Goal: Task Accomplishment & Management: Complete application form

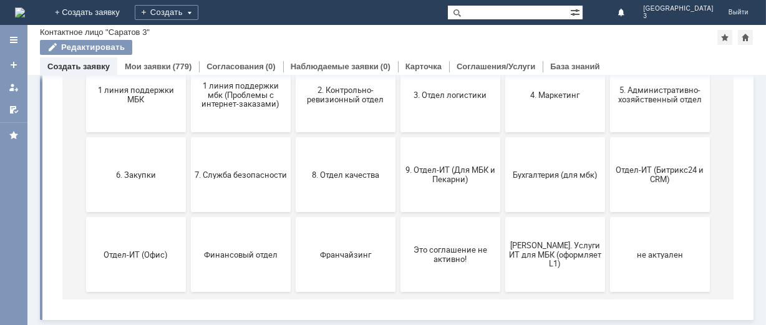
scroll to position [182, 0]
click at [433, 173] on span "9. Отдел-ИТ (Для МБК и Пекарни)" at bounding box center [450, 175] width 92 height 19
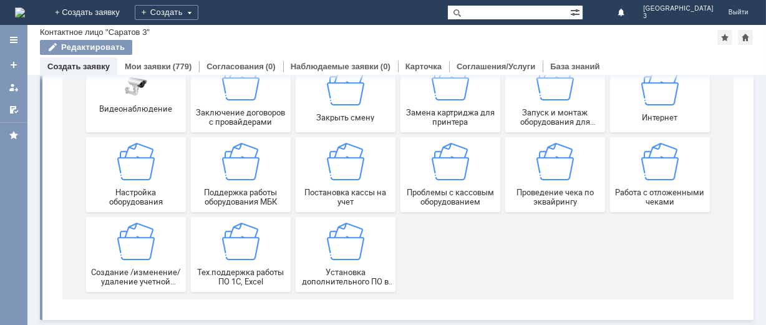
scroll to position [184, 0]
click at [670, 176] on img at bounding box center [659, 162] width 37 height 37
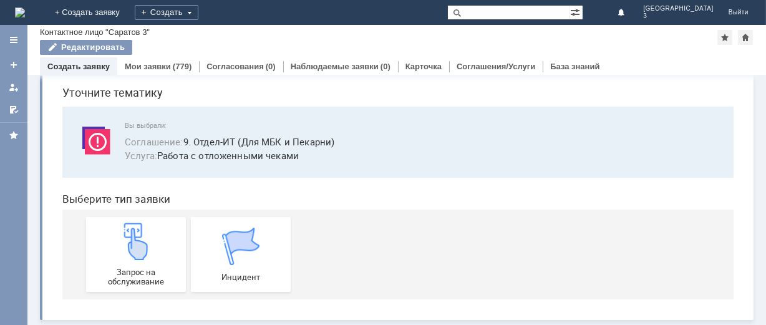
scroll to position [42, 0]
click at [125, 271] on span "Запрос на обслуживание" at bounding box center [135, 277] width 92 height 19
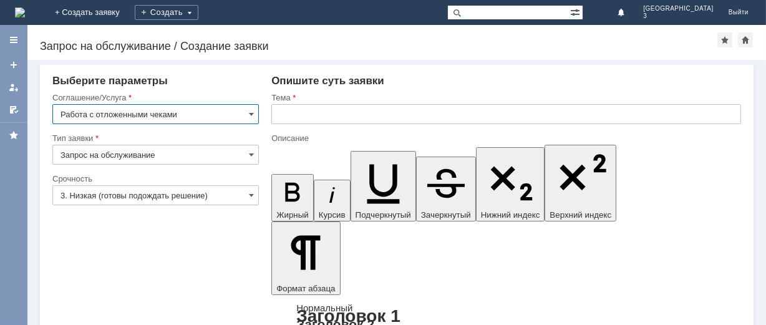
click at [230, 190] on input "3. Низкая (готовы подождать решение)" at bounding box center [155, 195] width 207 height 20
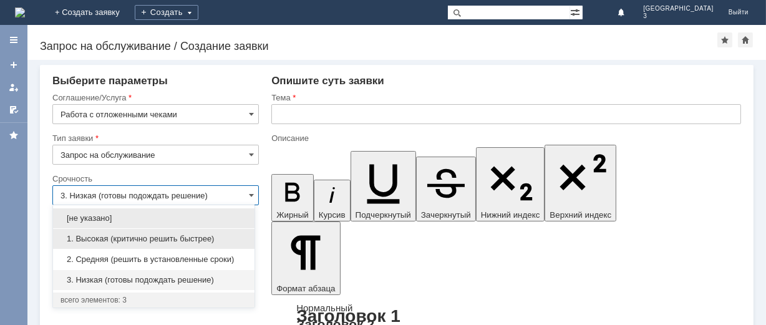
click at [188, 242] on span "1. Высокая (критично решить быстрее)" at bounding box center [154, 239] width 187 height 10
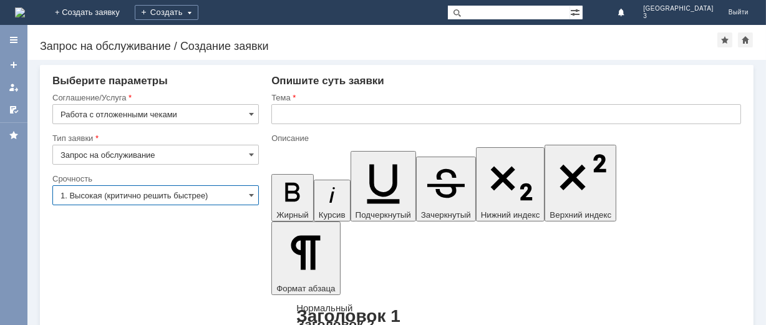
type input "1. Высокая (критично решить быстрее)"
click at [350, 117] on input "text" at bounding box center [506, 114] width 470 height 20
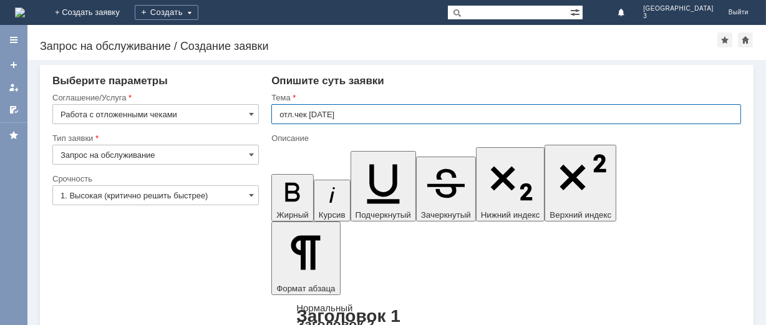
type input "отл.чек 12.08.2025"
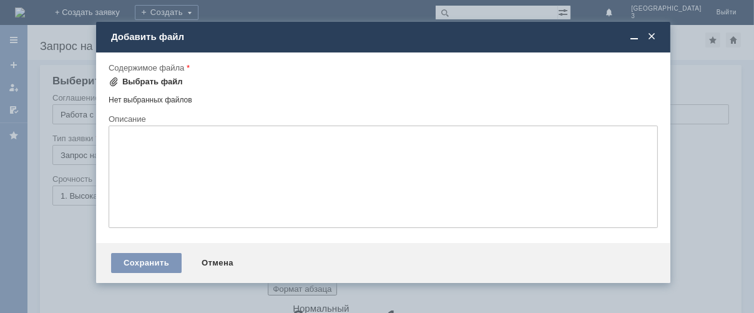
click at [130, 82] on div "Выбрать файл" at bounding box center [152, 82] width 61 height 10
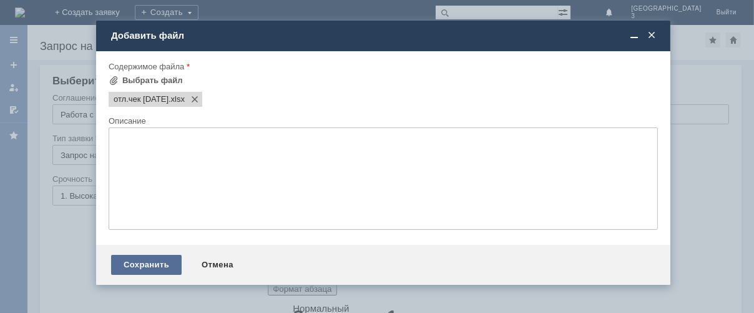
click at [159, 268] on div "Сохранить" at bounding box center [146, 265] width 71 height 20
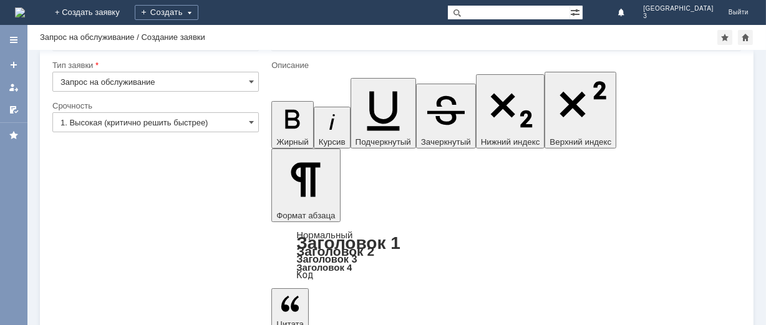
scroll to position [61, 0]
